Goal: Task Accomplishment & Management: Manage account settings

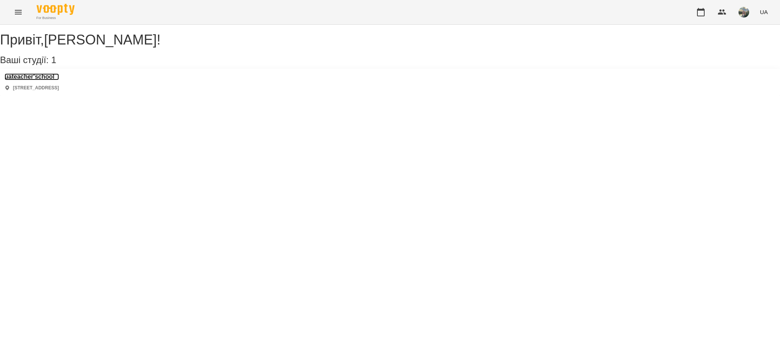
click at [42, 80] on h3 "uateacher'school" at bounding box center [32, 76] width 54 height 7
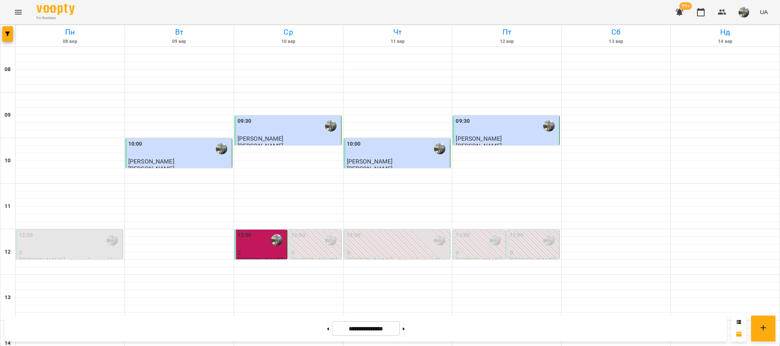
scroll to position [374, 0]
click at [405, 329] on icon at bounding box center [404, 329] width 2 height 3
type input "**********"
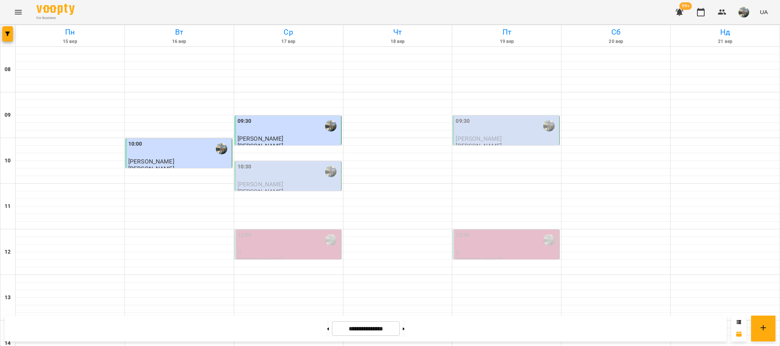
scroll to position [260, 0]
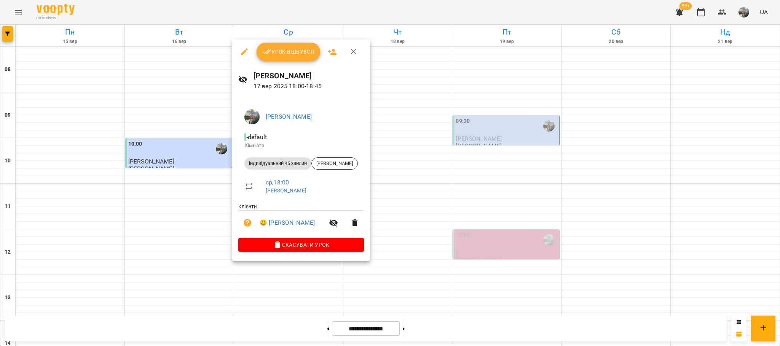
click at [289, 52] on span "Урок відбувся" at bounding box center [289, 51] width 52 height 9
